Goal: Navigation & Orientation: Go to known website

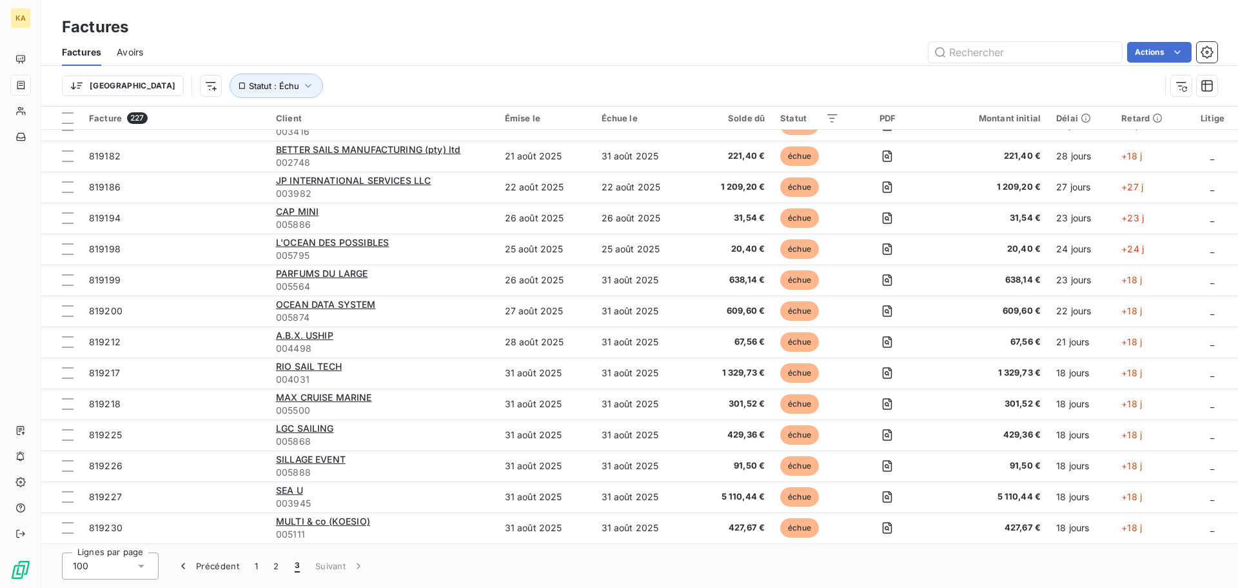
scroll to position [422, 0]
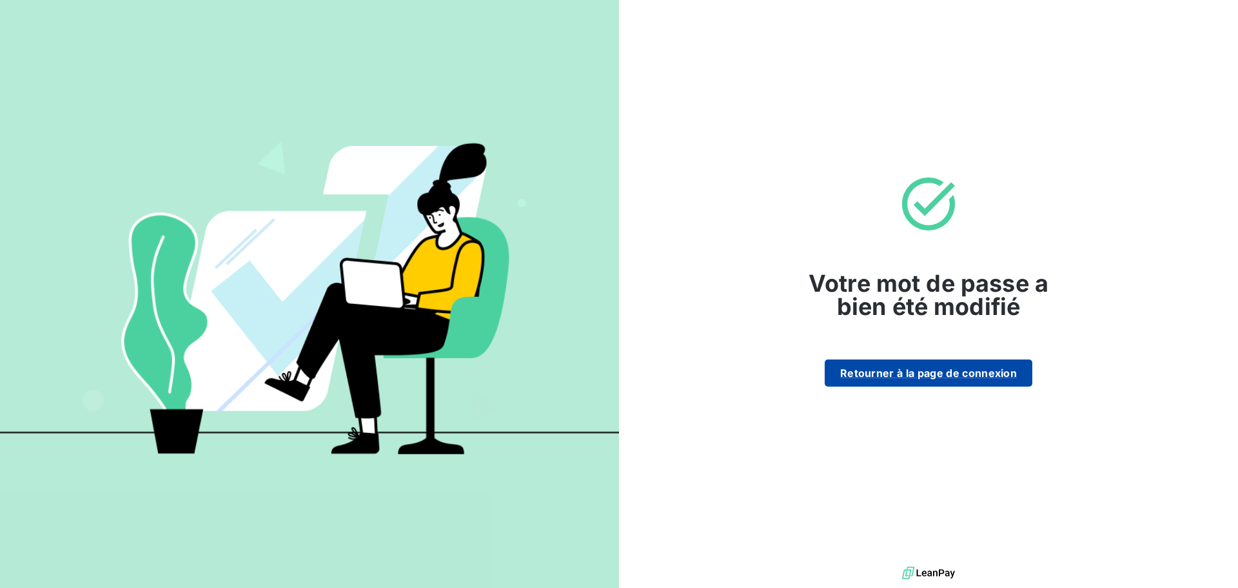
click at [973, 372] on button "Retourner à la page de connexion" at bounding box center [929, 372] width 208 height 27
